Goal: Transaction & Acquisition: Purchase product/service

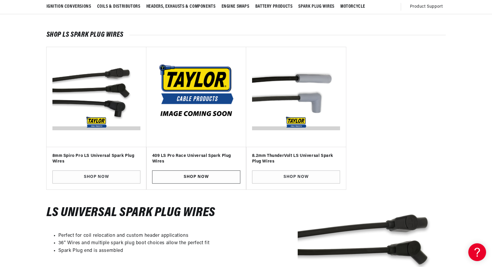
click at [183, 175] on link "SHOP NOW" at bounding box center [196, 177] width 88 height 13
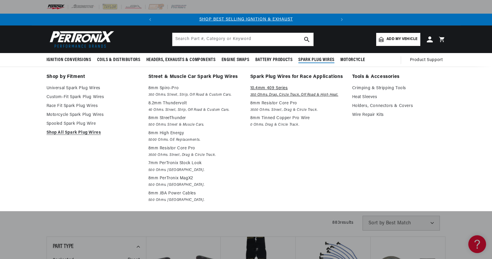
scroll to position [0, 179]
click at [265, 88] on p "10.4mm 409 Series" at bounding box center [297, 88] width 94 height 7
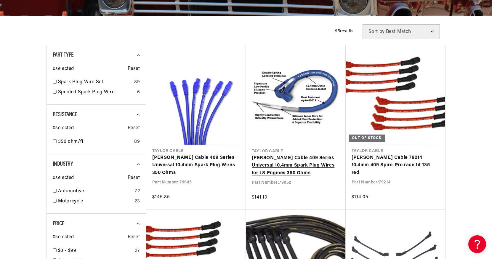
scroll to position [134, 0]
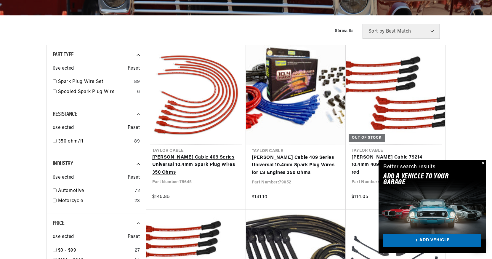
click at [189, 156] on link "Taylor Cable 409 Series Universal 10.4mm Spark Plug Wires 350 Ohms" at bounding box center [196, 165] width 88 height 23
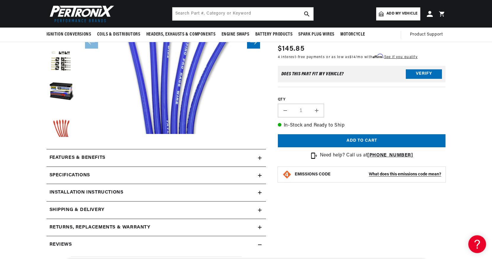
scroll to position [141, 0]
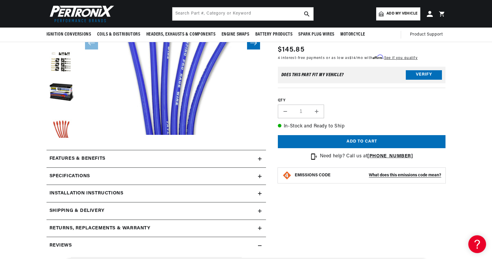
click at [81, 157] on h2 "Features & Benefits" at bounding box center [77, 159] width 56 height 8
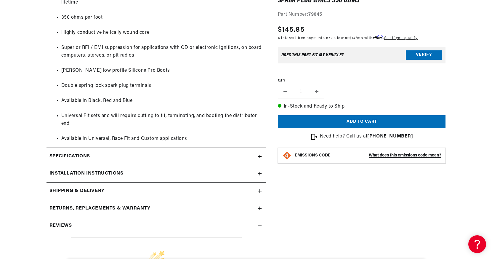
scroll to position [375, 0]
click at [76, 152] on h2 "Specifications" at bounding box center [69, 156] width 41 height 8
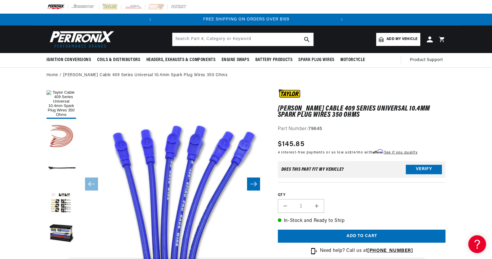
scroll to position [0, 0]
